Goal: Check status: Check status

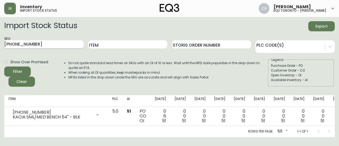
click at [40, 48] on input "[PHONE_NUMBER]" at bounding box center [43, 44] width 79 height 8
paste input "[PHONE_NUMBER]"
click at [4, 67] on button "Filter" at bounding box center [17, 72] width 26 height 10
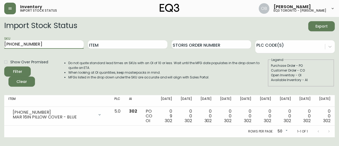
click at [61, 45] on input "[PHONE_NUMBER]" at bounding box center [43, 44] width 79 height 8
paste input "27-7"
click at [4, 67] on button "Filter" at bounding box center [17, 72] width 26 height 10
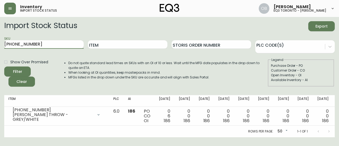
click at [66, 47] on input "[PHONE_NUMBER]" at bounding box center [43, 44] width 79 height 8
paste input "[PHONE_NUMBER]"
type input "[PHONE_NUMBER]"
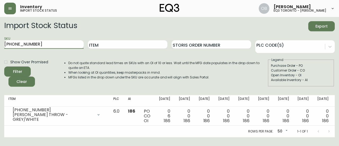
click at [4, 67] on button "Filter" at bounding box center [17, 72] width 26 height 10
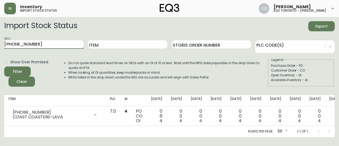
click at [24, 45] on input "[PHONE_NUMBER]" at bounding box center [43, 44] width 79 height 8
click at [114, 44] on input "Item" at bounding box center [127, 44] width 79 height 8
type input "sculputral"
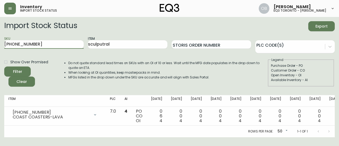
click at [56, 44] on input "[PHONE_NUMBER]" at bounding box center [43, 44] width 79 height 8
click at [4, 67] on button "Filter" at bounding box center [17, 72] width 26 height 10
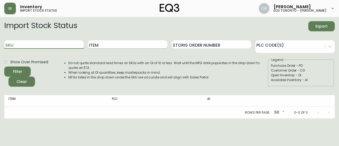
click at [109, 45] on input "Item" at bounding box center [127, 44] width 79 height 8
type input "sculptural"
click at [4, 67] on button "Filter" at bounding box center [17, 72] width 26 height 10
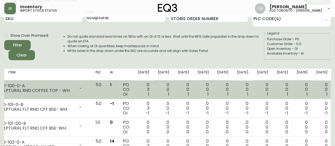
scroll to position [0, 27]
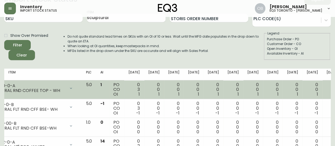
drag, startPoint x: 225, startPoint y: 82, endPoint x: 254, endPoint y: 81, distance: 28.4
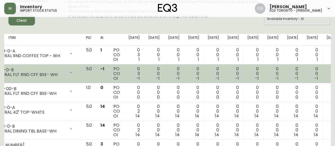
scroll to position [53, 0]
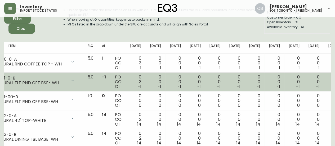
drag, startPoint x: 251, startPoint y: 71, endPoint x: 212, endPoint y: 79, distance: 40.2
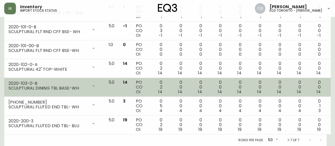
scroll to position [0, 0]
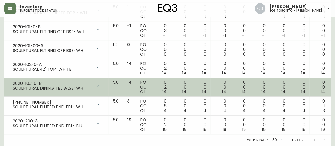
drag, startPoint x: 188, startPoint y: 80, endPoint x: 154, endPoint y: 83, distance: 34.6
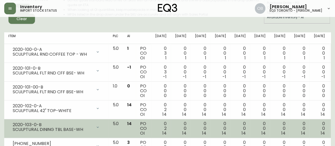
scroll to position [55, 0]
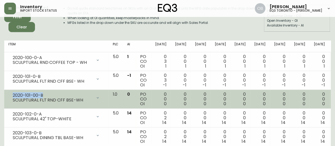
drag, startPoint x: 13, startPoint y: 95, endPoint x: 43, endPoint y: 92, distance: 30.9
click at [43, 92] on div "2020-101-00-B SCULPTURAL FLT RND CFF BSE-WH" at bounding box center [56, 98] width 96 height 12
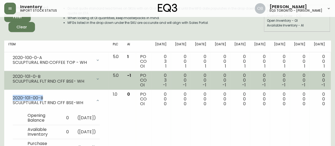
copy div "2020-101-00-B"
